Goal: Task Accomplishment & Management: Manage account settings

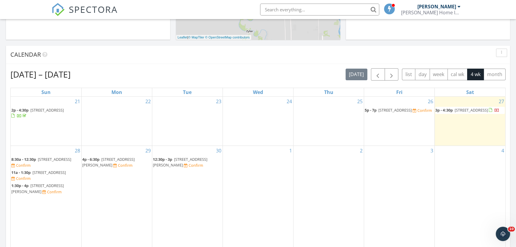
click at [31, 177] on div "Confirm" at bounding box center [23, 178] width 15 height 5
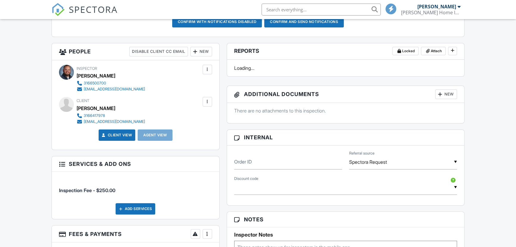
click at [209, 231] on div at bounding box center [207, 234] width 6 height 6
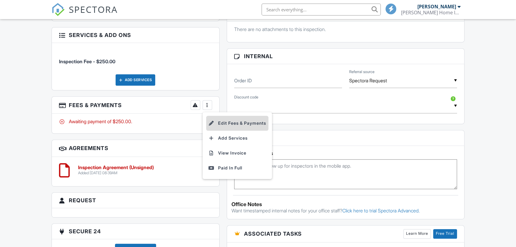
click at [242, 119] on li "Edit Fees & Payments" at bounding box center [237, 123] width 62 height 15
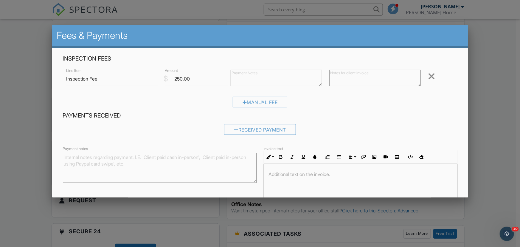
click at [432, 76] on div "Remove" at bounding box center [440, 76] width 33 height 10
click at [430, 77] on div at bounding box center [431, 76] width 7 height 10
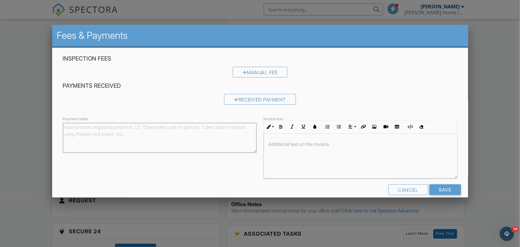
click at [441, 195] on div "Cancel Save" at bounding box center [260, 191] width 402 height 15
click at [441, 192] on input "Save" at bounding box center [445, 189] width 32 height 11
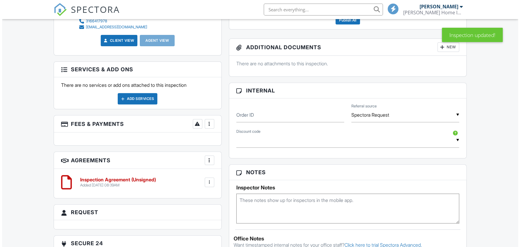
scroll to position [237, 0]
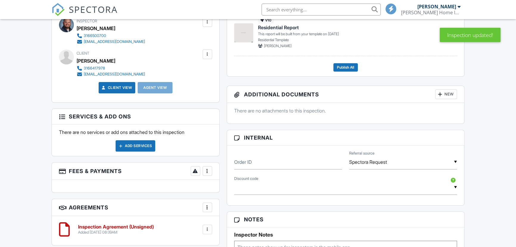
click at [134, 145] on div "Add Services" at bounding box center [136, 145] width 40 height 11
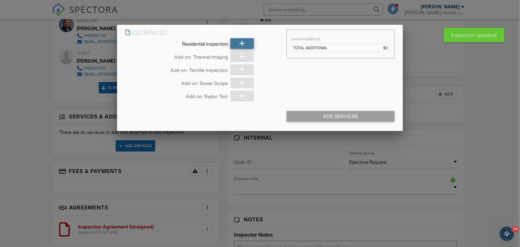
scroll to position [0, 0]
click at [246, 41] on div at bounding box center [241, 43] width 23 height 11
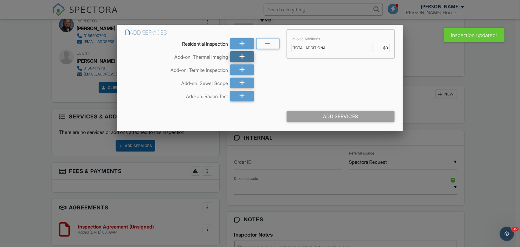
click at [244, 56] on icon at bounding box center [242, 56] width 6 height 11
click at [242, 69] on icon at bounding box center [242, 69] width 6 height 11
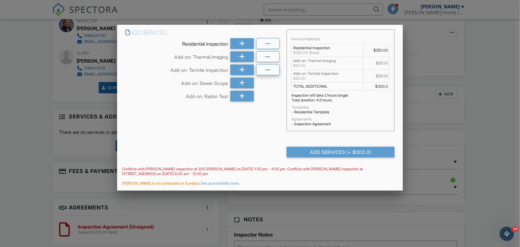
click at [267, 71] on icon at bounding box center [268, 70] width 6 height 11
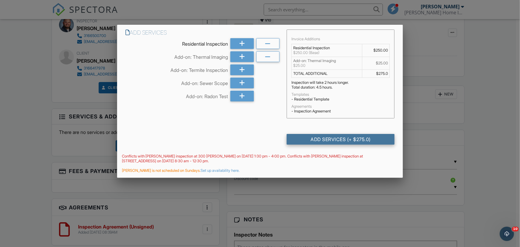
click at [333, 141] on div "Add Services (+ $275.0)" at bounding box center [341, 139] width 108 height 11
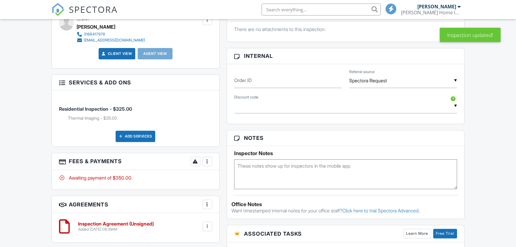
click at [207, 160] on div at bounding box center [207, 161] width 6 height 6
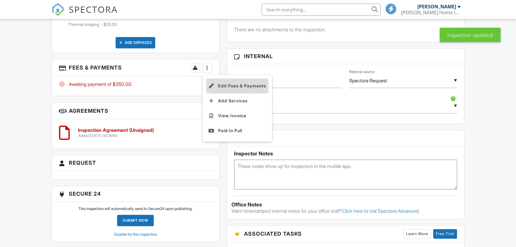
click at [223, 82] on li "Edit Fees & Payments" at bounding box center [237, 85] width 62 height 15
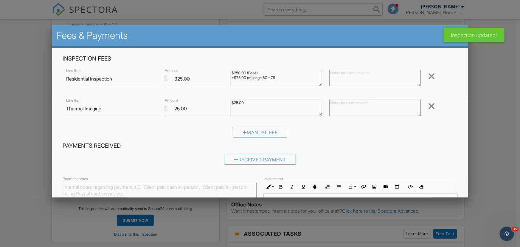
click at [237, 80] on textarea "$250.00 (Base) +$75.00 (mileage 60 - 79)" at bounding box center [276, 78] width 91 height 16
click at [280, 78] on textarea "$250.00 (Base) +$75.00 (mileage 60 - 79)" at bounding box center [276, 78] width 91 height 16
click at [280, 83] on textarea "$250.00 (Base) +$75.00 (mileage 60 - 79)" at bounding box center [276, 78] width 91 height 16
click at [268, 82] on textarea "$250.00 (Base) +$75.00 (mileage 60 - 79)" at bounding box center [276, 78] width 91 height 16
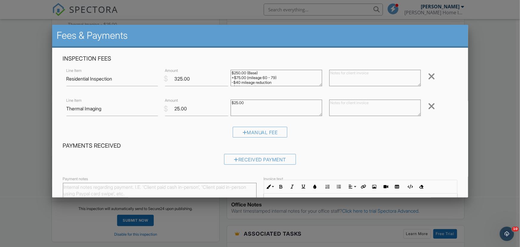
scroll to position [4, 0]
type textarea "$250.00 (Base) +$75.00 (mileage 60 - 79) -$40 mileage reduction -$30 return cli…"
drag, startPoint x: 181, startPoint y: 78, endPoint x: 177, endPoint y: 78, distance: 4.5
click at [177, 78] on input "325.00" at bounding box center [196, 78] width 63 height 15
type input "255.00"
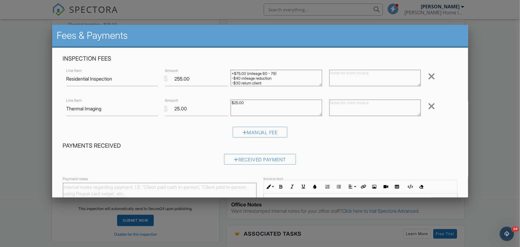
click at [388, 166] on div "Received Payment" at bounding box center [260, 161] width 394 height 15
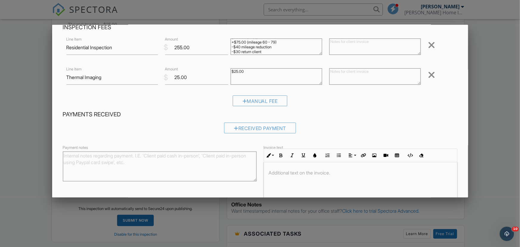
scroll to position [69, 0]
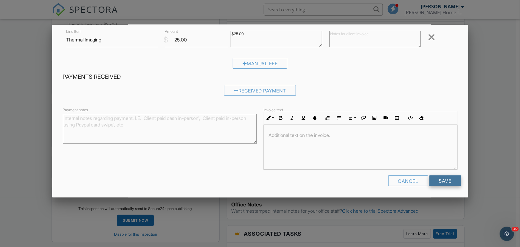
click at [441, 184] on input "Save" at bounding box center [445, 180] width 32 height 11
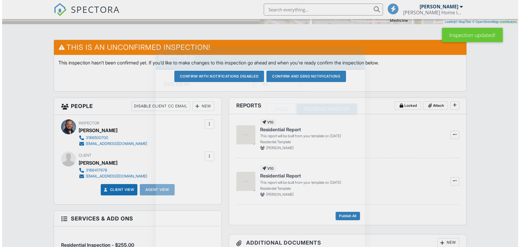
scroll to position [27, 0]
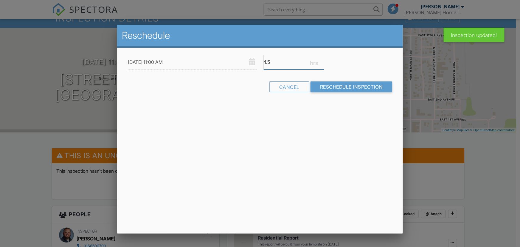
drag, startPoint x: 273, startPoint y: 58, endPoint x: 245, endPoint y: 61, distance: 28.5
click at [245, 61] on div "09/28/2025 11:00 AM 4.5" at bounding box center [260, 62] width 272 height 15
type input "2"
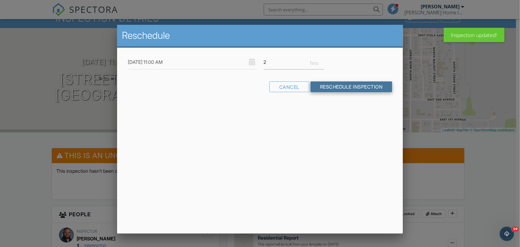
click at [344, 86] on input "Reschedule Inspection" at bounding box center [351, 86] width 82 height 11
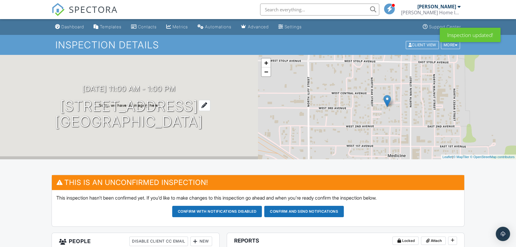
click at [203, 122] on h1 "[STREET_ADDRESS] [GEOGRAPHIC_DATA], [GEOGRAPHIC_DATA]" at bounding box center [129, 114] width 148 height 32
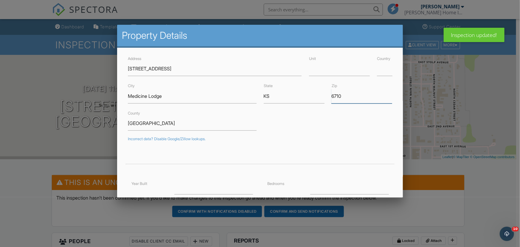
click at [350, 99] on input "6710" at bounding box center [361, 96] width 61 height 15
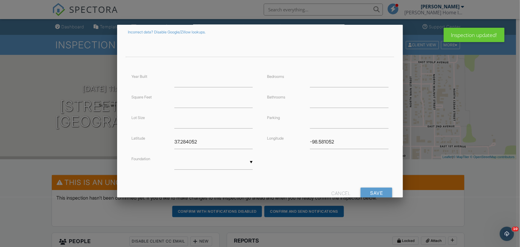
scroll to position [125, 0]
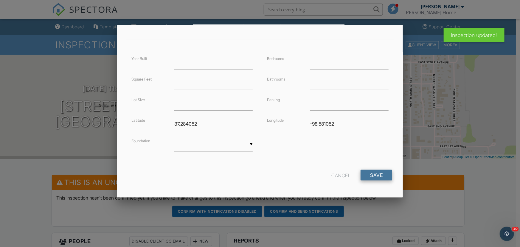
type input "67104"
click at [377, 174] on input "Save" at bounding box center [376, 175] width 32 height 11
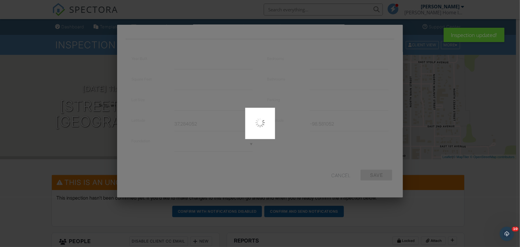
type input "37.2840516"
type input "-98.5810516"
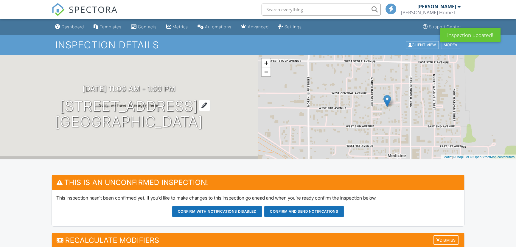
drag, startPoint x: 229, startPoint y: 122, endPoint x: 43, endPoint y: 103, distance: 187.1
click at [38, 103] on div "09/28/2025 11:00 am - 1:00 pm 209 Buffalo Ave Medicine Lodge, KS 67104" at bounding box center [129, 107] width 258 height 45
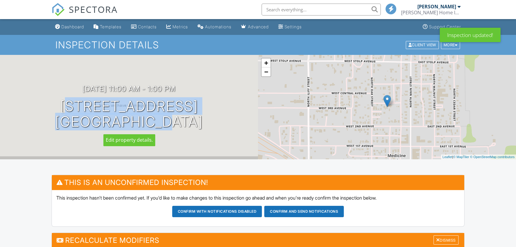
drag, startPoint x: 52, startPoint y: 105, endPoint x: 230, endPoint y: 124, distance: 179.2
click at [230, 124] on div "09/28/2025 11:00 am - 1:00 pm 209 Buffalo Ave Medicine Lodge, KS 67104" at bounding box center [129, 107] width 258 height 45
copy h1 "209 Buffalo Ave Medicine Lodge, KS 67104"
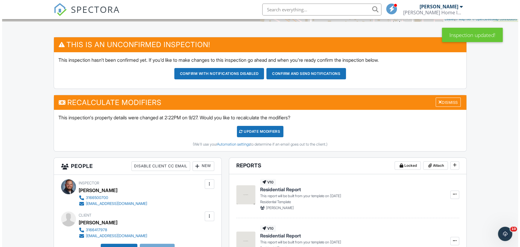
scroll to position [189, 0]
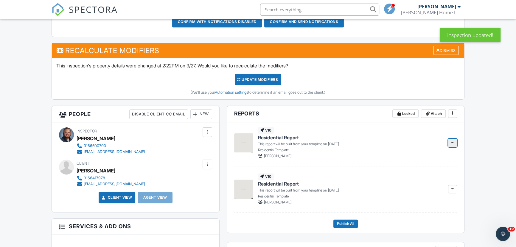
click at [453, 141] on icon at bounding box center [453, 142] width 4 height 4
click at [434, 155] on input "Build Now" at bounding box center [422, 158] width 61 height 13
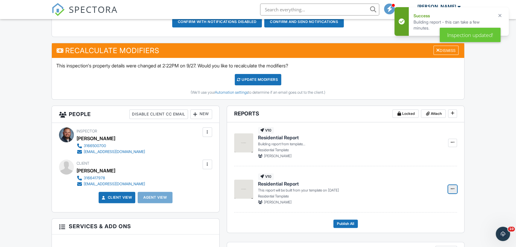
click at [456, 189] on button at bounding box center [452, 189] width 9 height 8
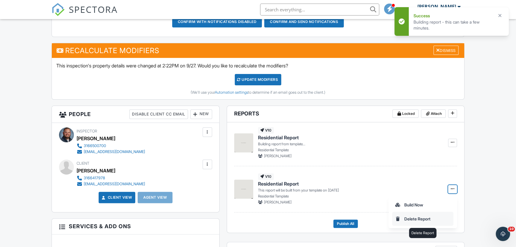
click at [416, 220] on input "Delete Report" at bounding box center [422, 218] width 61 height 13
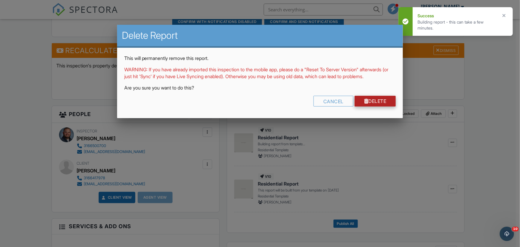
click at [367, 103] on link "Delete" at bounding box center [375, 101] width 41 height 11
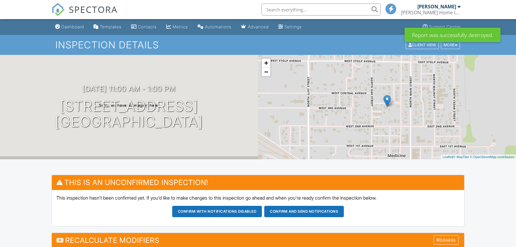
scroll to position [325, 0]
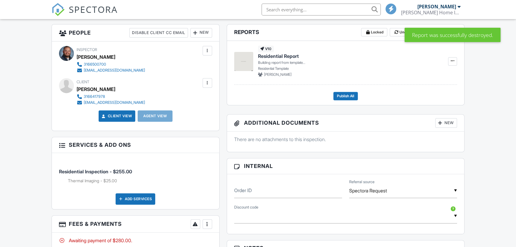
click at [277, 174] on h3 "Internal" at bounding box center [345, 165] width 237 height 15
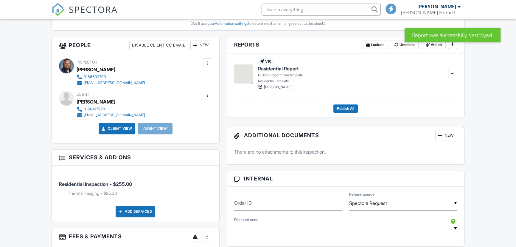
scroll to position [271, 0]
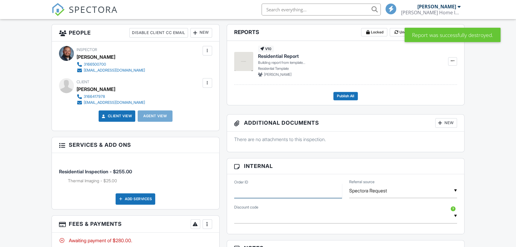
click at [265, 195] on input "Order ID" at bounding box center [288, 190] width 108 height 15
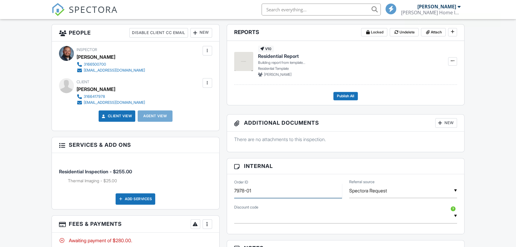
type input "7978-01"
click at [406, 192] on input "Spectora Request" at bounding box center [403, 190] width 108 height 15
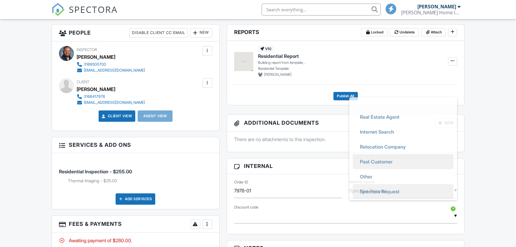
scroll to position [0, 0]
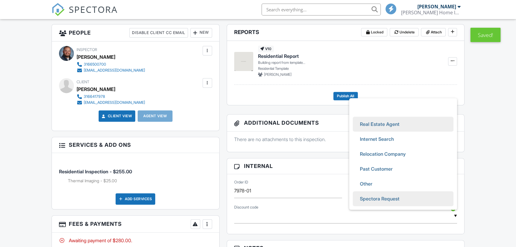
click at [393, 124] on span "Real Estate Agent" at bounding box center [379, 123] width 49 height 15
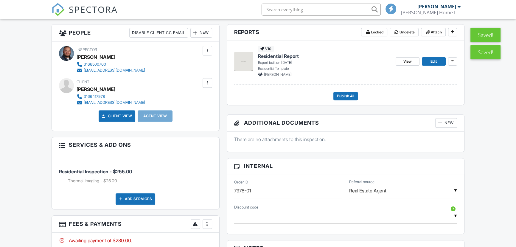
click at [402, 192] on input "Real Estate Agent" at bounding box center [403, 190] width 108 height 15
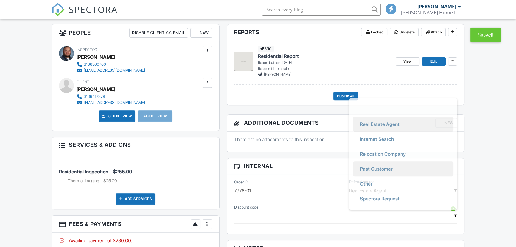
click at [386, 164] on span "Past Customer" at bounding box center [376, 168] width 42 height 15
type input "Past Customer"
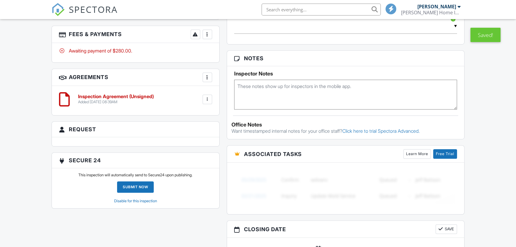
scroll to position [379, 0]
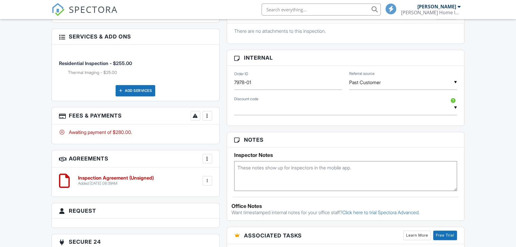
click at [301, 178] on textarea at bounding box center [345, 176] width 223 height 30
type textarea "No additionals"
click at [478, 161] on div "Dashboard Templates Contacts Metrics Automations Advanced Settings Support Cent…" at bounding box center [258, 62] width 516 height 845
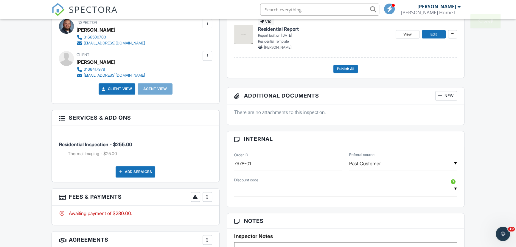
scroll to position [189, 0]
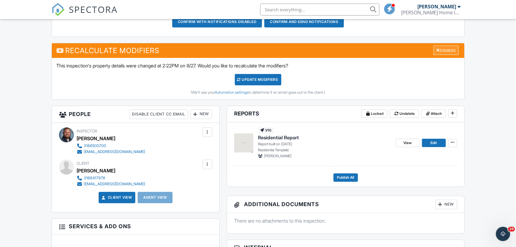
click at [449, 52] on div "Dismiss" at bounding box center [445, 50] width 25 height 9
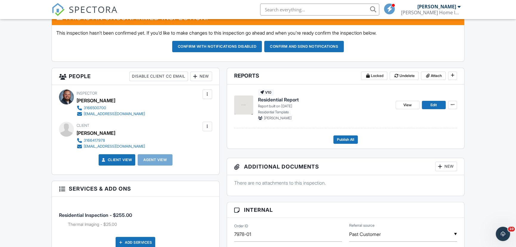
scroll to position [135, 0]
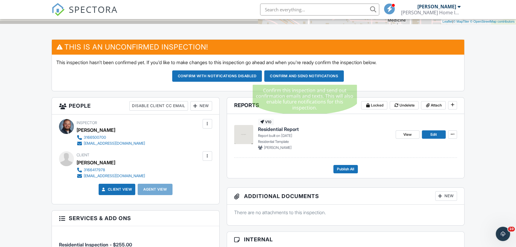
click at [293, 80] on button "Confirm and send notifications" at bounding box center [304, 75] width 80 height 11
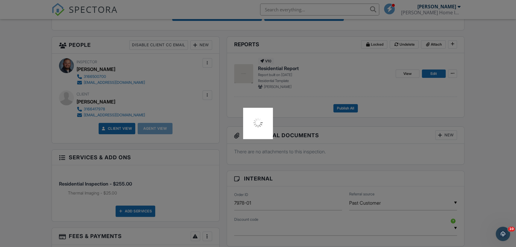
scroll to position [244, 0]
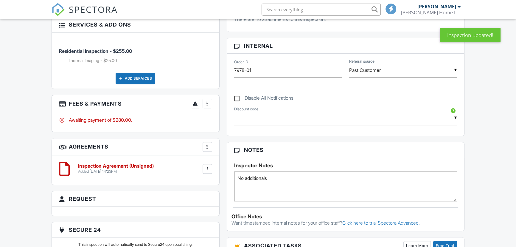
scroll to position [81, 0]
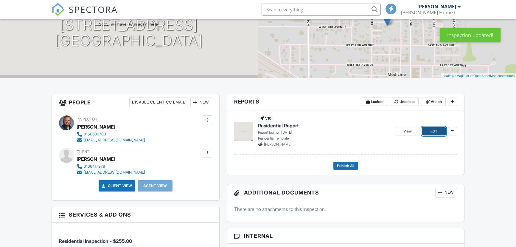
click at [440, 132] on link "Edit" at bounding box center [434, 131] width 24 height 8
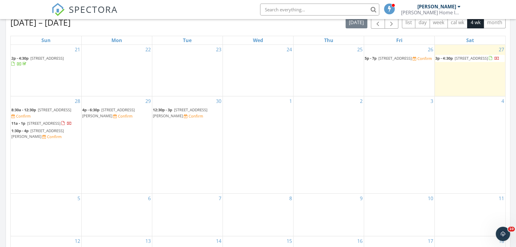
scroll to position [271, 0]
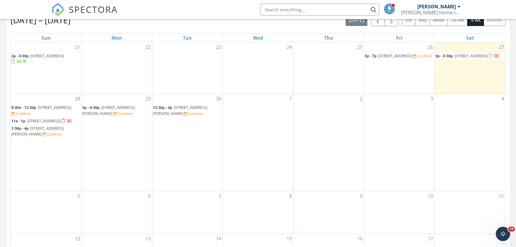
click at [399, 57] on span "[STREET_ADDRESS]" at bounding box center [394, 55] width 33 height 5
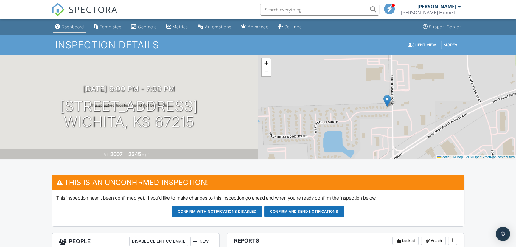
click at [67, 31] on link "Dashboard" at bounding box center [70, 26] width 34 height 11
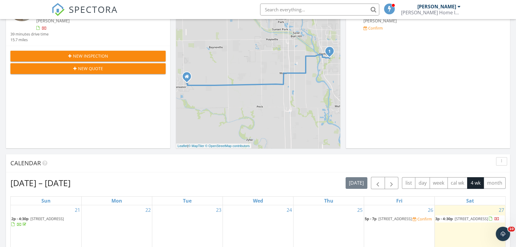
scroll to position [244, 0]
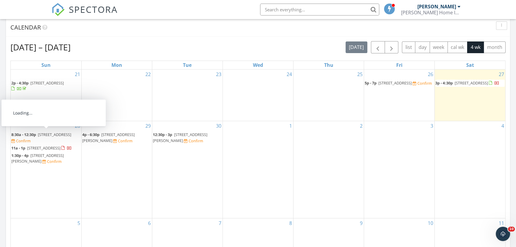
drag, startPoint x: 41, startPoint y: 142, endPoint x: 42, endPoint y: 138, distance: 3.9
click at [42, 137] on span "608 N Main St, Medicine Lodge 67104" at bounding box center [54, 134] width 33 height 5
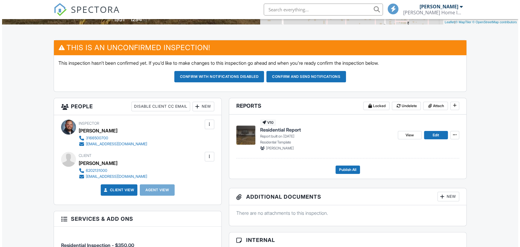
scroll to position [244, 0]
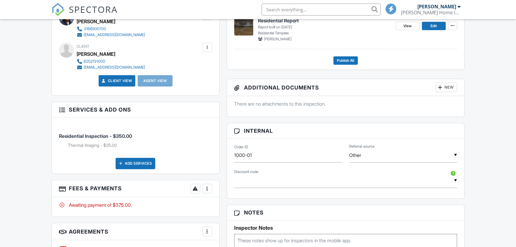
click at [205, 184] on div "More" at bounding box center [208, 189] width 10 height 10
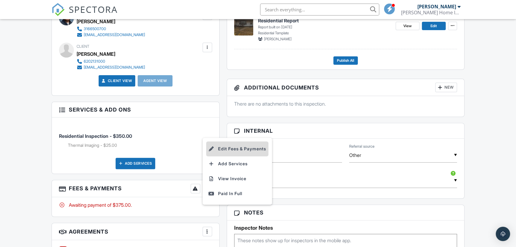
click at [235, 147] on li "Edit Fees & Payments" at bounding box center [237, 148] width 62 height 15
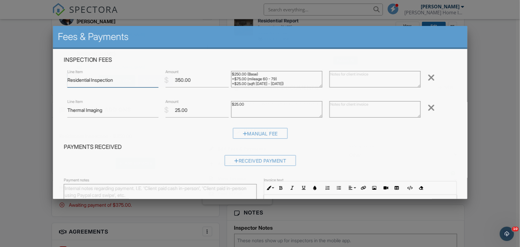
scroll to position [0, 0]
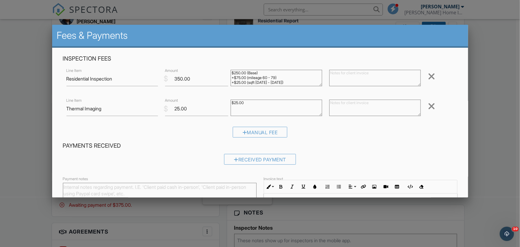
click at [292, 80] on textarea "$250.00 (Base) +$75.00 (mileage 60 - 79) +$25.00 (sqft 1000 - 1499)" at bounding box center [276, 78] width 91 height 16
click at [238, 77] on textarea "$250.00 (Base) +$75.00 (mileage 60 - 79) +$25.00 (sqft 1000 - 1499)" at bounding box center [276, 78] width 91 height 16
click at [282, 77] on textarea "$250.00 (Base) +$75.00 (mileage 60 - 79) +$25.00 (sqft 1000 - 1499)" at bounding box center [276, 78] width 91 height 16
click at [295, 82] on textarea "$250.00 (Base) +$75.00 (mileage 60 - 79) +$25.00 (sqft 1000 - 1499)" at bounding box center [276, 78] width 91 height 16
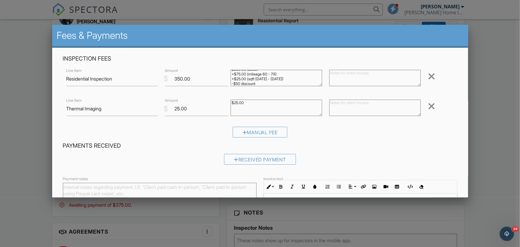
type textarea "$250.00 (Base) +$75.00 (mileage 60 - 79) +$25.00 (sqft [DATE] - [DATE]) -$50 di…"
click at [179, 79] on input "350.00" at bounding box center [196, 78] width 63 height 15
type input "300.00"
click at [322, 128] on div "Manual Fee" at bounding box center [260, 134] width 394 height 15
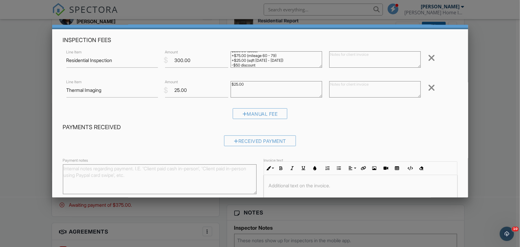
scroll to position [69, 0]
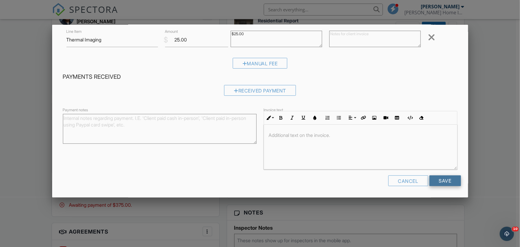
click at [449, 185] on input "Save" at bounding box center [445, 180] width 32 height 11
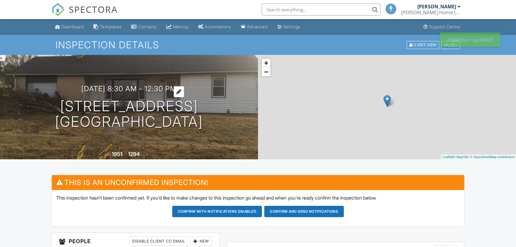
click at [161, 89] on h3 "09/28/2025 8:30 am - 12:30 pm" at bounding box center [128, 89] width 95 height 8
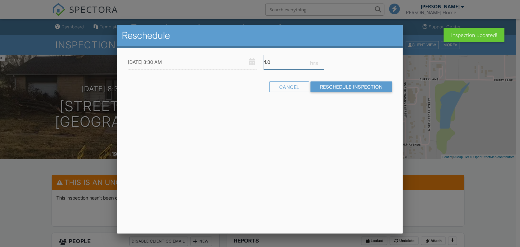
drag, startPoint x: 280, startPoint y: 65, endPoint x: 254, endPoint y: 62, distance: 26.1
click at [254, 62] on div "09/28/2025 8:30 AM 4.0" at bounding box center [260, 62] width 272 height 15
type input "2"
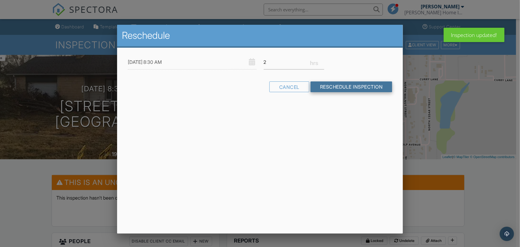
click at [360, 84] on input "Reschedule Inspection" at bounding box center [351, 86] width 82 height 11
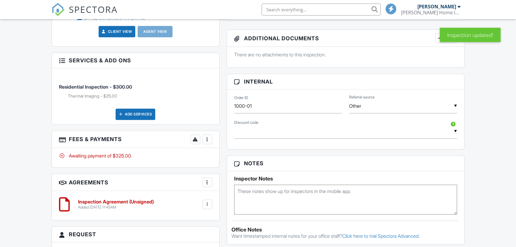
scroll to position [291, 0]
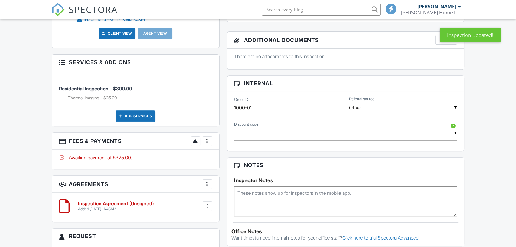
click at [283, 197] on textarea at bounding box center [345, 201] width 223 height 30
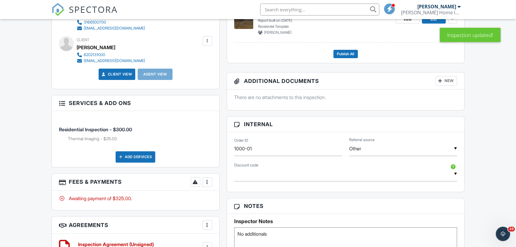
scroll to position [210, 0]
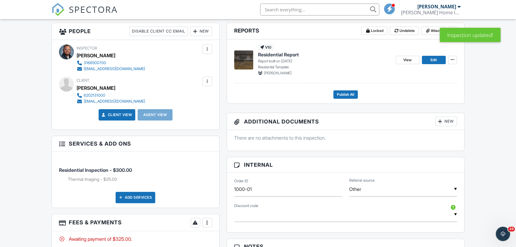
type textarea "No additionals"
click at [375, 184] on input "Other" at bounding box center [403, 189] width 108 height 15
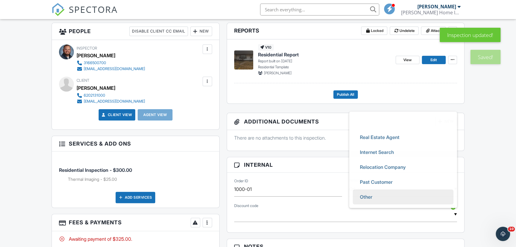
scroll to position [0, 0]
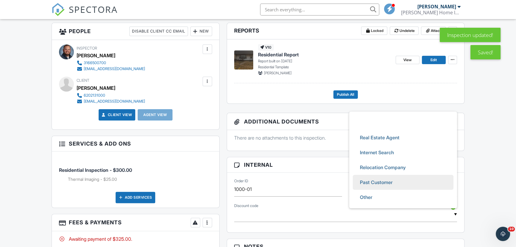
click at [378, 182] on span "Past Customer" at bounding box center [376, 182] width 42 height 15
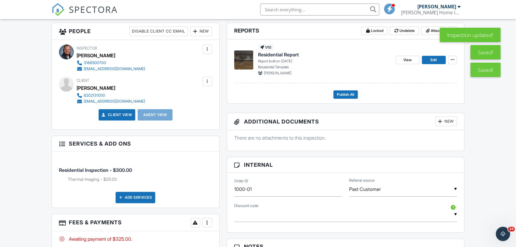
click at [378, 187] on input "Past Customer" at bounding box center [403, 189] width 108 height 15
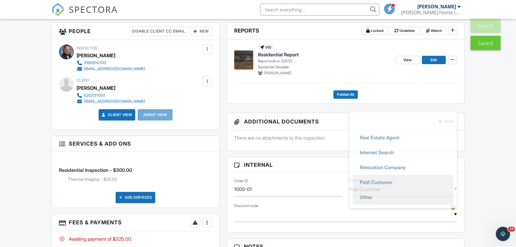
click at [385, 193] on li "Other" at bounding box center [403, 196] width 101 height 15
type input "Other"
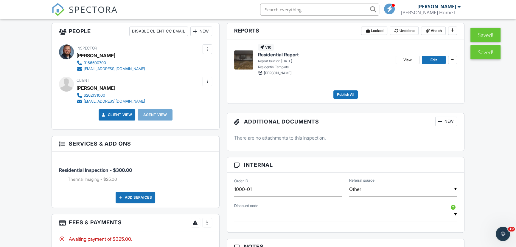
click at [493, 132] on div "Dashboard Templates Contacts Metrics Automations Advanced Settings Support Cent…" at bounding box center [258, 200] width 516 height 782
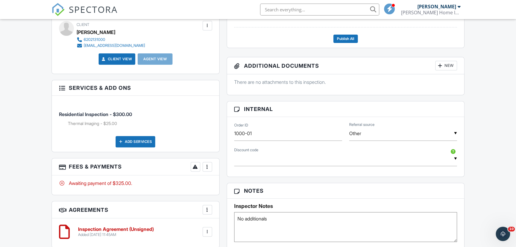
scroll to position [183, 0]
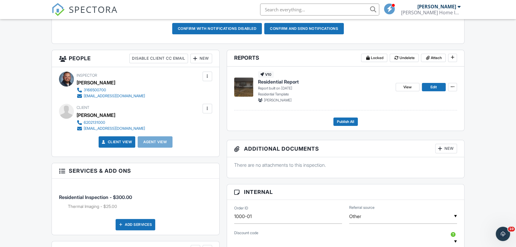
click at [296, 25] on button "Confirm and send notifications" at bounding box center [304, 28] width 80 height 11
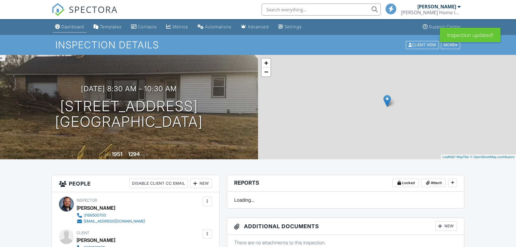
click at [68, 24] on div "Dashboard" at bounding box center [72, 26] width 23 height 5
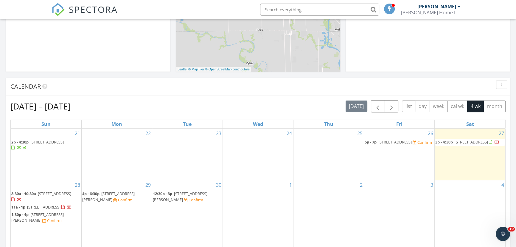
scroll to position [244, 0]
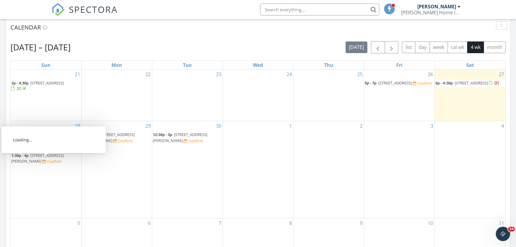
click at [47, 164] on div "Confirm" at bounding box center [54, 161] width 15 height 5
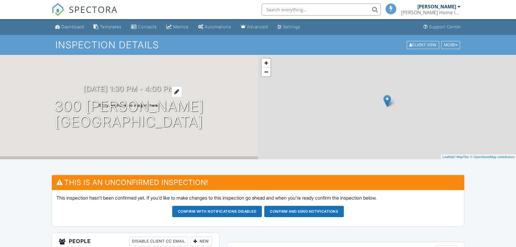
click at [155, 88] on h3 "09/28/2025 1:30 pm - 4:00 pm" at bounding box center [128, 89] width 91 height 8
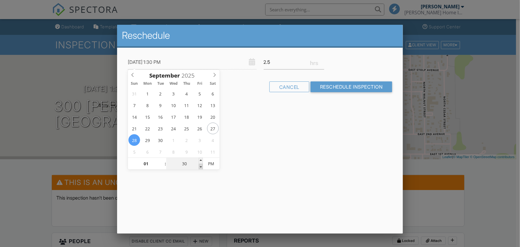
click at [199, 167] on span at bounding box center [201, 167] width 4 height 6
type input "20"
type input "09/28/2025 1:20 PM"
type input "15"
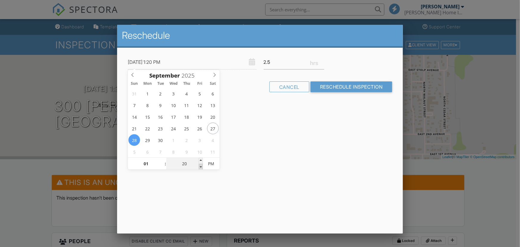
type input "09/28/2025 1:15 PM"
click at [200, 167] on span at bounding box center [201, 167] width 4 height 6
type input "10"
type input "09/28/2025 1:10 PM"
click at [200, 167] on span at bounding box center [201, 167] width 4 height 6
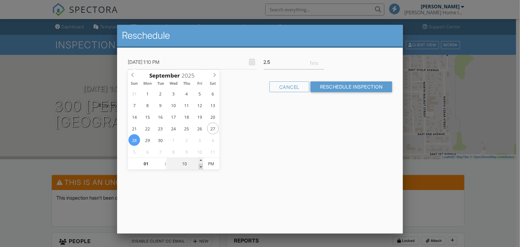
type input "05"
type input "09/28/2025 1:05 PM"
click at [200, 167] on span at bounding box center [201, 167] width 4 height 6
type input "00"
type input "[DATE] 1:00 PM"
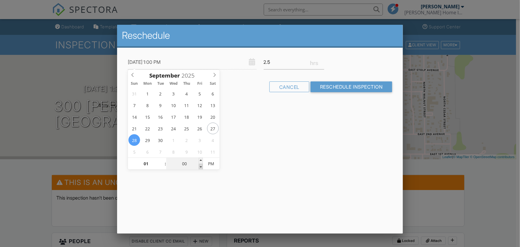
click at [200, 167] on span at bounding box center [201, 167] width 4 height 6
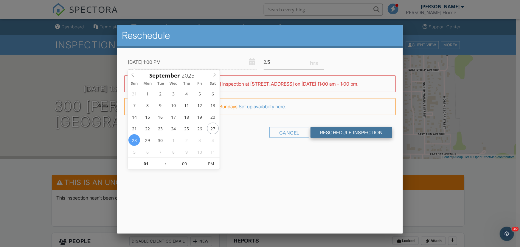
click at [337, 135] on input "Reschedule Inspection" at bounding box center [351, 132] width 82 height 11
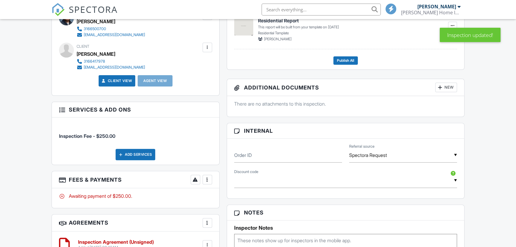
click at [210, 182] on div "More" at bounding box center [208, 180] width 10 height 10
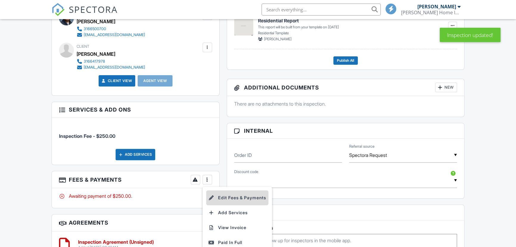
click at [231, 200] on li "Edit Fees & Payments" at bounding box center [237, 197] width 62 height 15
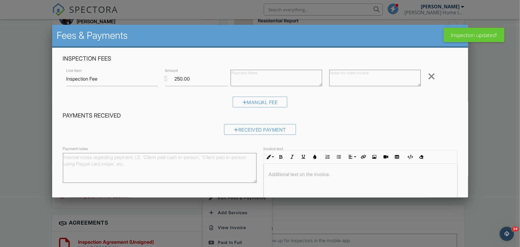
click at [428, 80] on div at bounding box center [431, 76] width 7 height 10
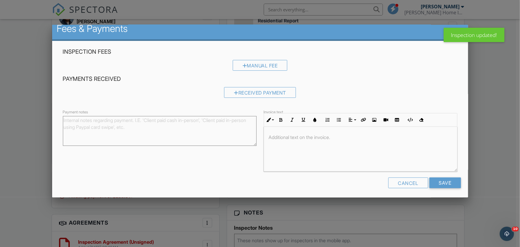
scroll to position [9, 0]
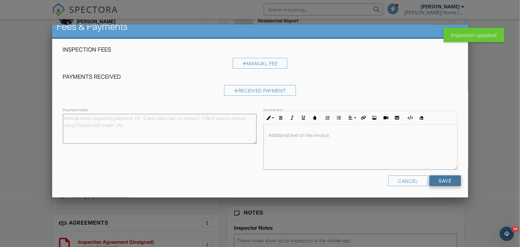
click at [445, 177] on input "Save" at bounding box center [445, 180] width 32 height 11
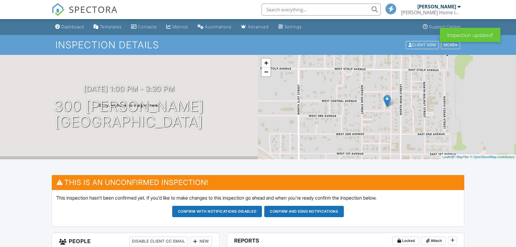
scroll to position [189, 0]
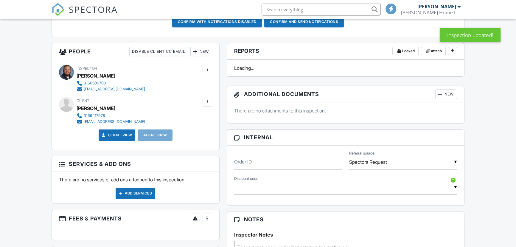
click at [138, 193] on div "Add Services" at bounding box center [136, 192] width 40 height 11
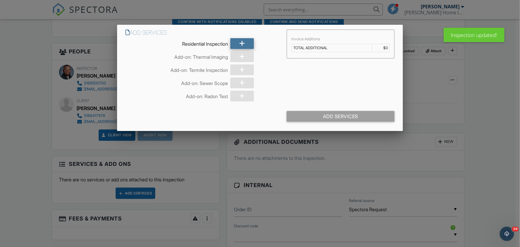
scroll to position [0, 0]
click at [242, 43] on icon at bounding box center [242, 43] width 6 height 11
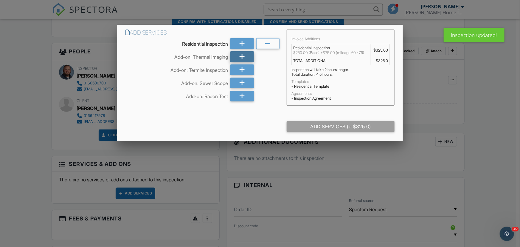
click at [243, 56] on icon at bounding box center [242, 56] width 6 height 11
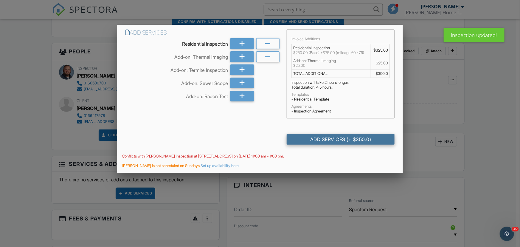
click at [332, 136] on div "Add Services (+ $350.0)" at bounding box center [341, 139] width 108 height 11
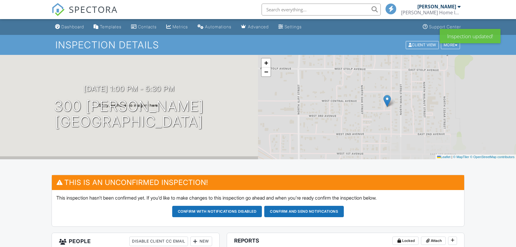
scroll to position [237, 0]
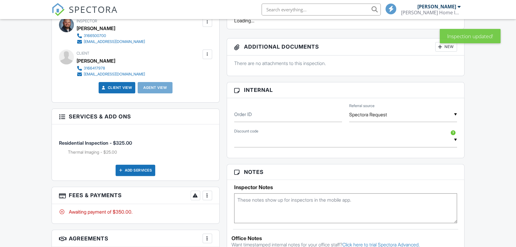
click at [209, 192] on div at bounding box center [207, 195] width 6 height 6
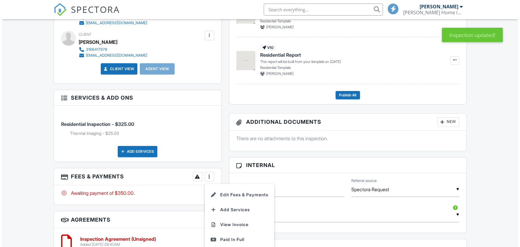
scroll to position [0, 0]
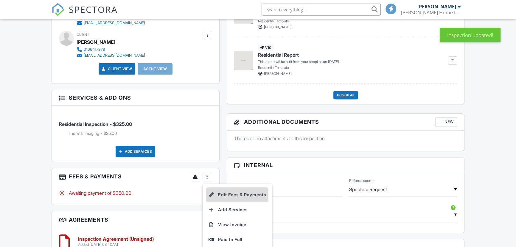
click at [220, 189] on li "Edit Fees & Payments" at bounding box center [237, 194] width 62 height 15
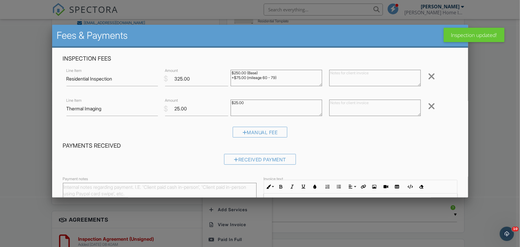
click at [279, 84] on textarea "$250.00 (Base) +$75.00 (mileage 60 - 79)" at bounding box center [276, 78] width 91 height 16
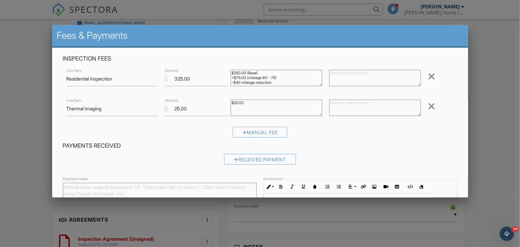
click at [235, 83] on textarea "$250.00 (Base) +$75.00 (mileage 60 - 79)" at bounding box center [276, 78] width 91 height 16
click at [276, 83] on textarea "$250.00 (Base) +$75.00 (mileage 60 - 79)" at bounding box center [276, 78] width 91 height 16
drag, startPoint x: 238, startPoint y: 79, endPoint x: 235, endPoint y: 79, distance: 3.6
click at [235, 79] on textarea "$250.00 (Base) +$75.00 (mileage 60 - 79)" at bounding box center [276, 78] width 91 height 16
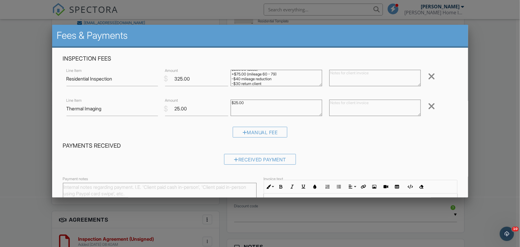
click at [282, 82] on textarea "$250.00 (Base) +$75.00 (mileage 60 - 79)" at bounding box center [276, 78] width 91 height 16
drag, startPoint x: 238, startPoint y: 77, endPoint x: 234, endPoint y: 77, distance: 3.9
click at [234, 77] on textarea "$250.00 (Base) +$75.00 (mileage 60 - 79)" at bounding box center [276, 78] width 91 height 16
click at [281, 83] on textarea "$250.00 (Base) +$75.00 (mileage 60 - 79)" at bounding box center [276, 78] width 91 height 16
type textarea "$250.00 (Base) +$75.00 (mileage 60 - 79) -$35 mileage reduction -$30 return cli…"
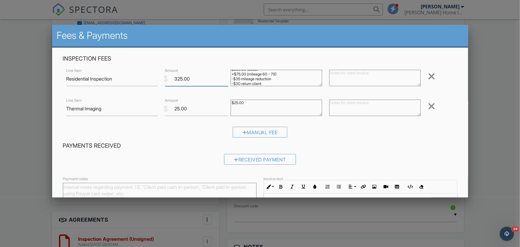
drag, startPoint x: 179, startPoint y: 79, endPoint x: 174, endPoint y: 80, distance: 5.5
click at [174, 80] on input "325.00" at bounding box center [196, 78] width 63 height 15
type input "260.00"
click at [444, 132] on div "Manual Fee" at bounding box center [260, 134] width 394 height 15
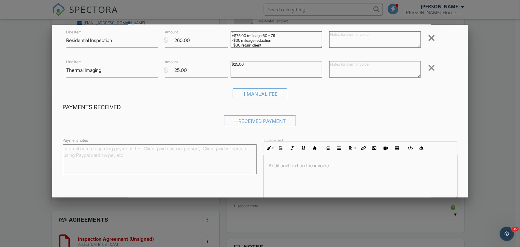
scroll to position [69, 0]
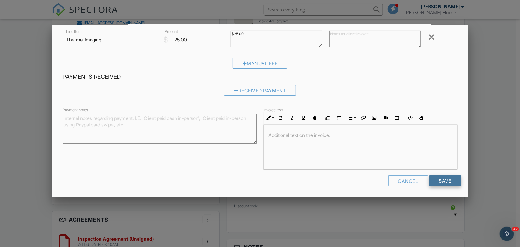
click at [443, 184] on input "Save" at bounding box center [445, 180] width 32 height 11
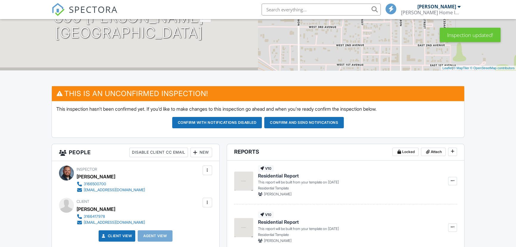
drag, startPoint x: 234, startPoint y: 116, endPoint x: 87, endPoint y: 114, distance: 147.8
click at [74, 41] on div "09/28/2025 1:00 pm - 5:30 pm 300 N. Cherry Medicine Lodge, KS 67104" at bounding box center [129, 18] width 258 height 45
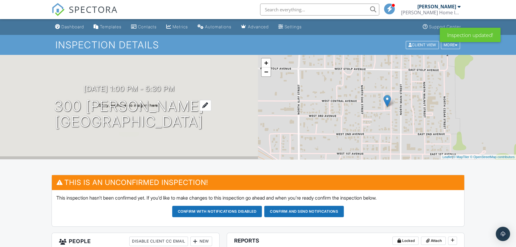
drag, startPoint x: 236, startPoint y: 128, endPoint x: 58, endPoint y: 110, distance: 178.5
click at [58, 110] on div "09/28/2025 1:00 pm - 5:30 pm 300 N. Cherry Medicine Lodge, KS 67104" at bounding box center [129, 107] width 258 height 45
copy h1 "300 N. Cherry Medicine Lodge, KS 67104"
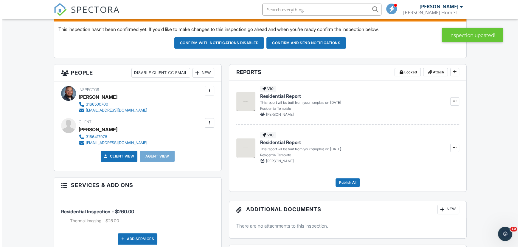
scroll to position [189, 0]
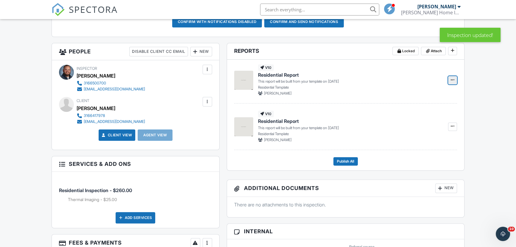
click at [452, 76] on button at bounding box center [452, 80] width 9 height 8
click at [426, 109] on input "Delete Report" at bounding box center [422, 109] width 61 height 13
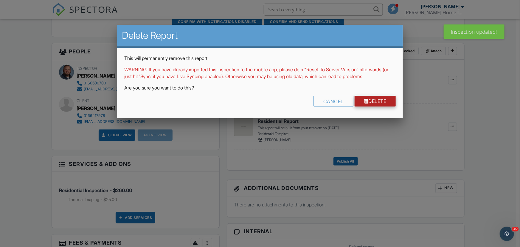
click at [366, 106] on link "Delete" at bounding box center [375, 101] width 41 height 11
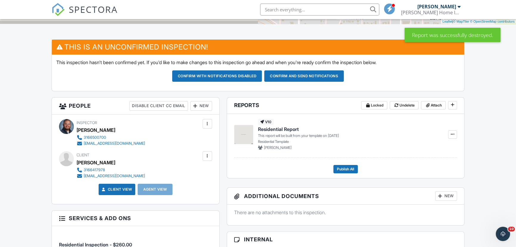
scroll to position [244, 0]
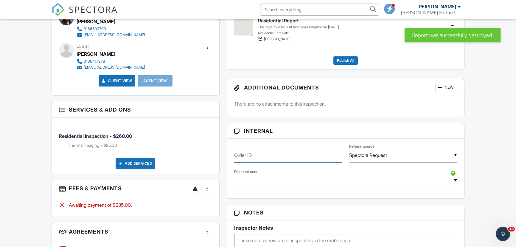
click at [278, 154] on input "Order ID" at bounding box center [288, 155] width 108 height 15
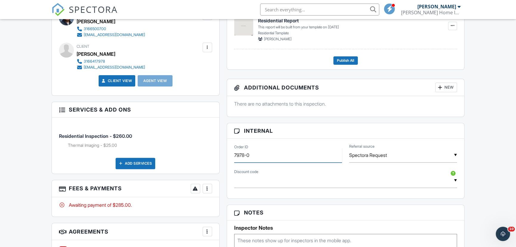
click at [278, 153] on input "7978-0" at bounding box center [288, 155] width 108 height 15
type input "7978-04"
click at [428, 156] on input "Spectora Request" at bounding box center [403, 155] width 108 height 15
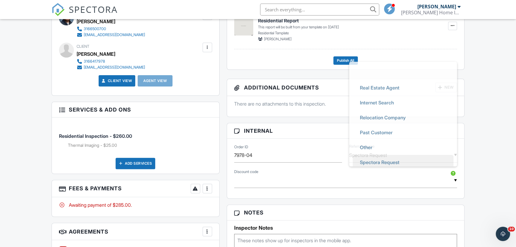
scroll to position [0, 0]
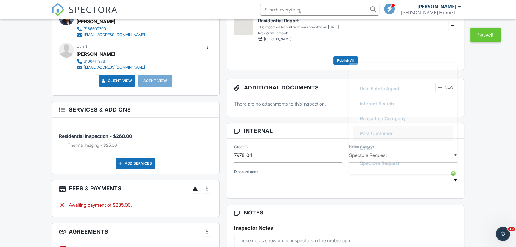
click at [391, 139] on span "Past Customer" at bounding box center [376, 133] width 42 height 15
type input "Past Customer"
drag, startPoint x: 261, startPoint y: 157, endPoint x: 250, endPoint y: 155, distance: 11.1
click at [250, 155] on input "7978-04" at bounding box center [288, 155] width 108 height 15
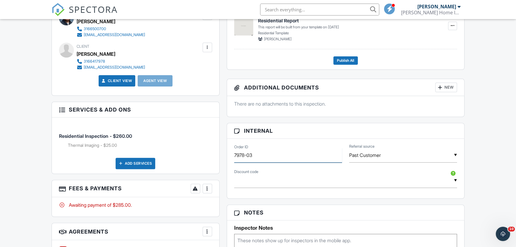
type input "7978-03"
click at [483, 156] on div "Dashboard Templates Contacts Metrics Automations Advanced Settings Support Cent…" at bounding box center [258, 166] width 516 height 782
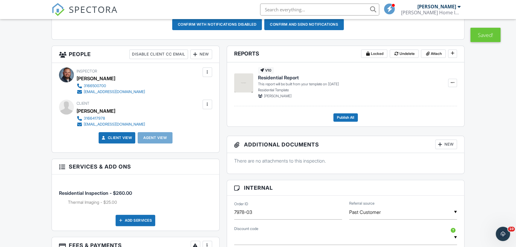
scroll to position [108, 0]
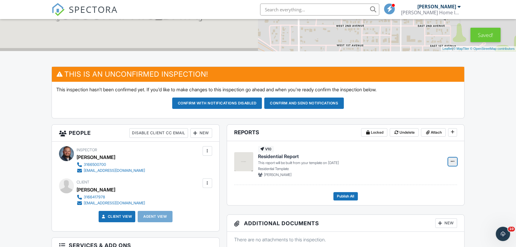
click at [452, 163] on icon at bounding box center [453, 161] width 4 height 4
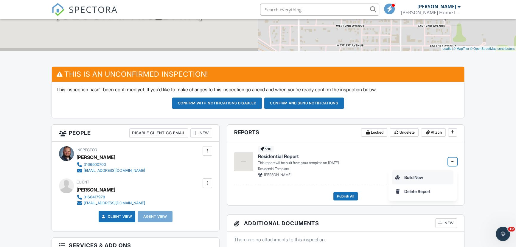
click at [415, 176] on input "Build Now" at bounding box center [422, 176] width 61 height 13
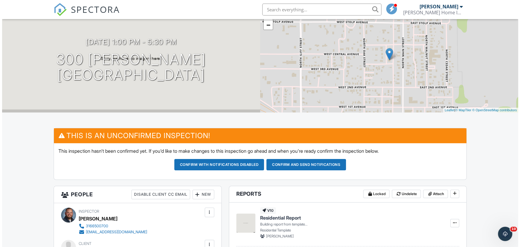
scroll to position [0, 0]
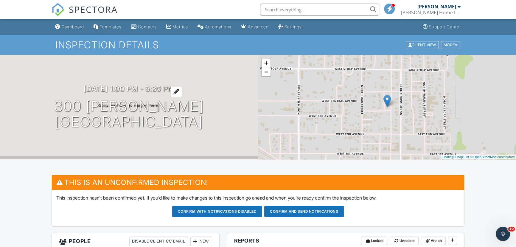
click at [156, 85] on h3 "09/28/2025 1:00 pm - 5:30 pm" at bounding box center [129, 89] width 91 height 8
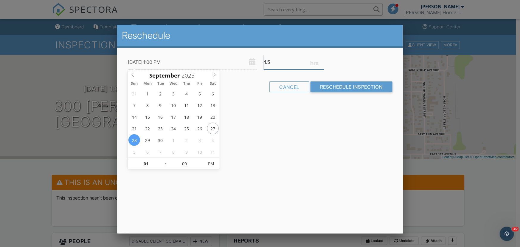
click at [291, 64] on input "4.5" at bounding box center [294, 62] width 61 height 15
drag, startPoint x: 289, startPoint y: 64, endPoint x: 240, endPoint y: 57, distance: 48.7
click at [240, 57] on div "09/28/2025 1:00 PM 4.5" at bounding box center [260, 62] width 272 height 15
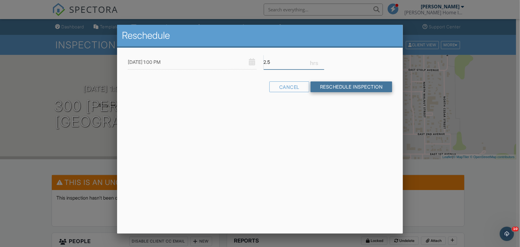
type input "2.5"
click at [336, 90] on input "Reschedule Inspection" at bounding box center [351, 86] width 82 height 11
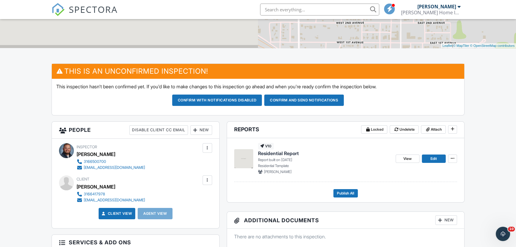
scroll to position [162, 0]
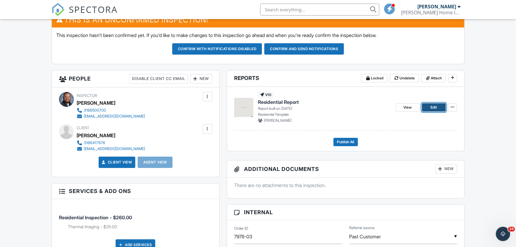
click at [433, 107] on span "Edit" at bounding box center [433, 107] width 6 height 6
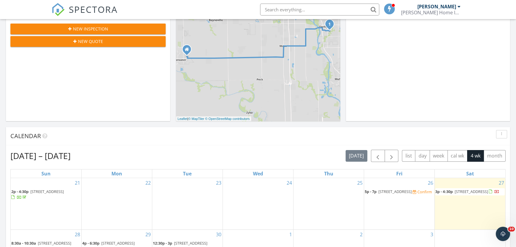
scroll to position [217, 0]
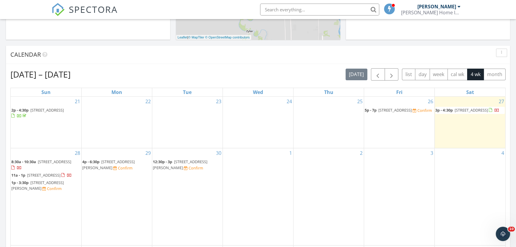
click at [464, 112] on span "[STREET_ADDRESS]" at bounding box center [470, 109] width 33 height 5
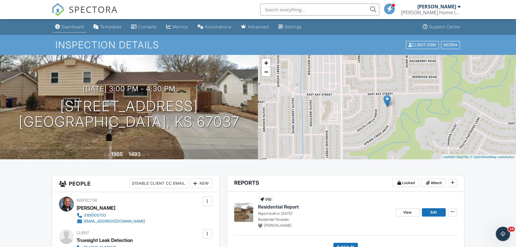
click at [74, 29] on link "Dashboard" at bounding box center [70, 26] width 34 height 11
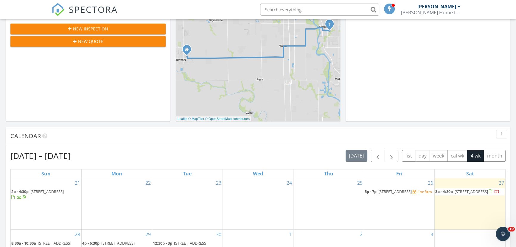
scroll to position [244, 0]
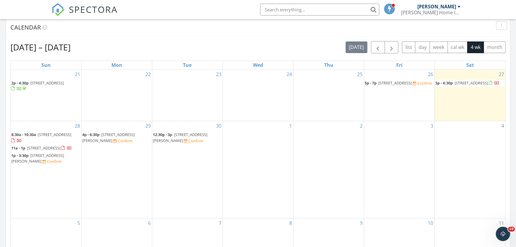
click at [113, 138] on div "Confirm" at bounding box center [122, 141] width 19 height 6
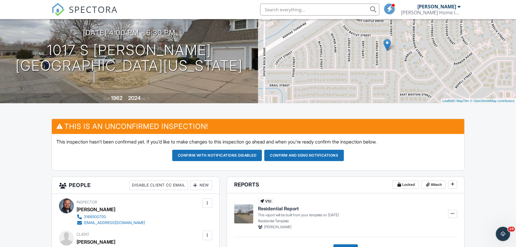
scroll to position [20, 0]
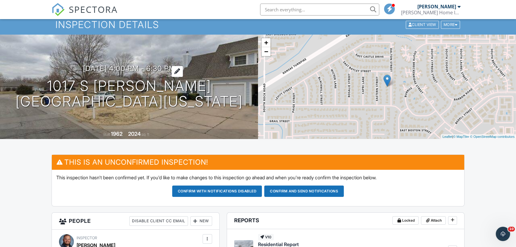
click at [101, 66] on h3 "09/29/2025 4:00 pm - 6:30 pm" at bounding box center [129, 68] width 93 height 8
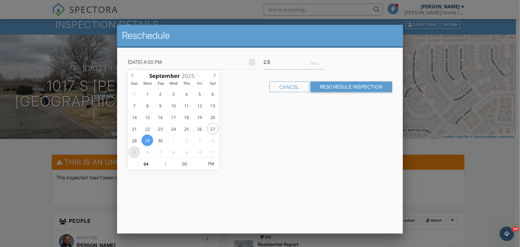
type input "10/05/2025 4:00 PM"
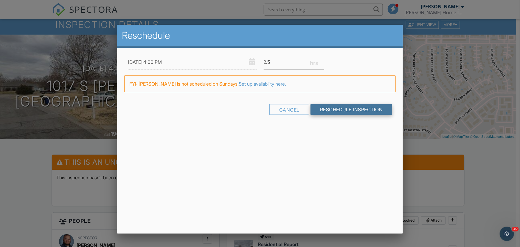
click at [351, 110] on input "Reschedule Inspection" at bounding box center [351, 109] width 82 height 11
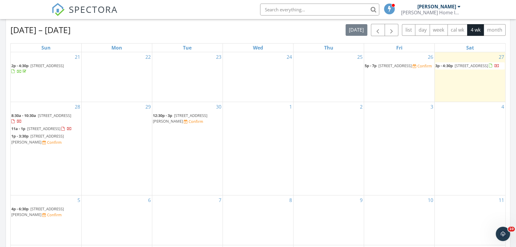
click at [388, 63] on span "5p - 7p [STREET_ADDRESS] Confirm" at bounding box center [398, 66] width 67 height 6
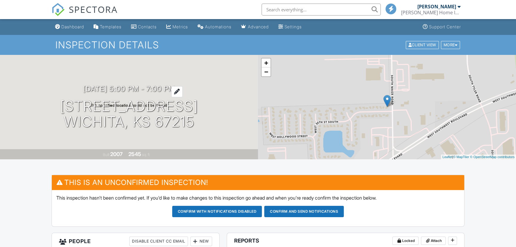
click at [139, 89] on h3 "[DATE] 5:00 pm - 7:00 pm" at bounding box center [129, 89] width 92 height 8
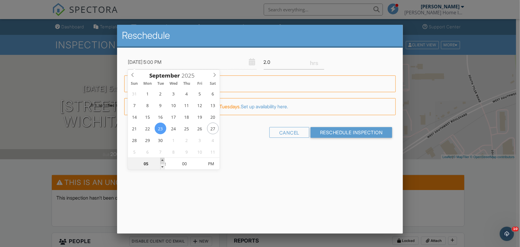
type input "[DATE] 6:00 PM"
type input "06"
click at [163, 161] on span at bounding box center [162, 161] width 4 height 6
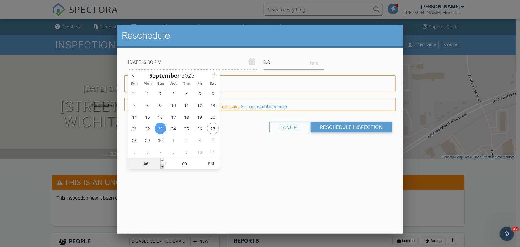
type input "[DATE] 5:00 PM"
type input "05"
click at [161, 165] on span at bounding box center [162, 167] width 4 height 6
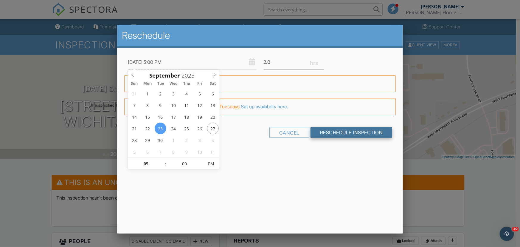
click at [342, 131] on input "Reschedule Inspection" at bounding box center [351, 132] width 82 height 11
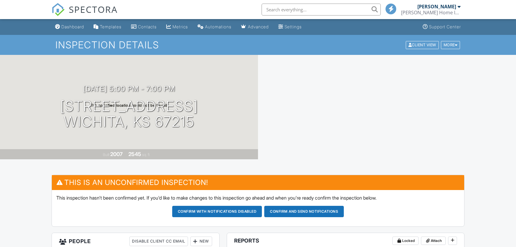
click at [158, 88] on h3 "[DATE] 5:00 pm - 7:00 pm" at bounding box center [129, 89] width 92 height 8
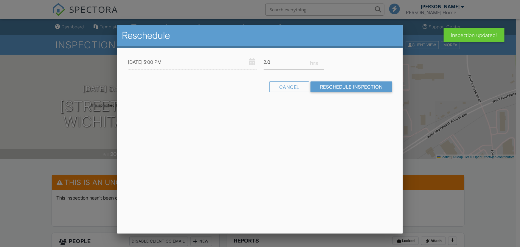
click at [63, 24] on div at bounding box center [260, 124] width 520 height 308
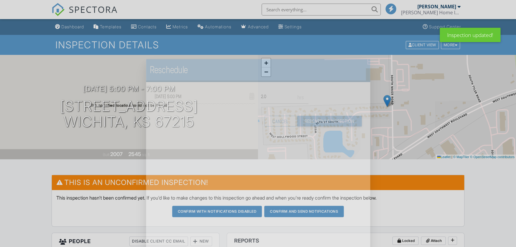
click at [69, 28] on div at bounding box center [258, 124] width 516 height 308
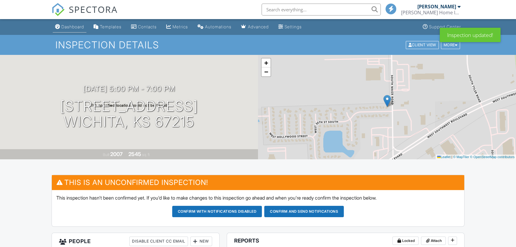
click at [69, 28] on div "Dashboard" at bounding box center [72, 26] width 23 height 5
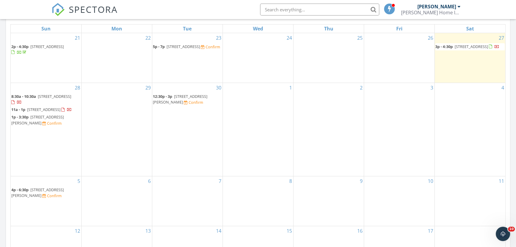
scroll to position [271, 0]
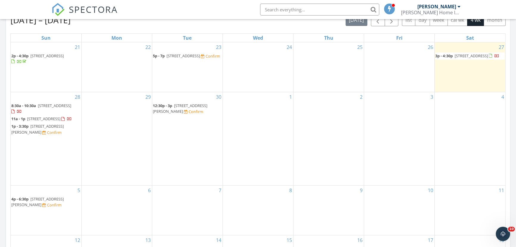
click at [192, 56] on span "10404 W 35th St S, Wichita 67215" at bounding box center [183, 55] width 33 height 5
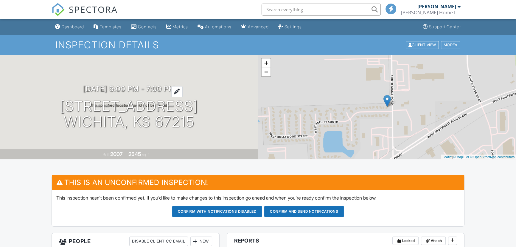
click at [138, 86] on h3 "09/23/2025 5:00 pm - 7:00 pm" at bounding box center [129, 89] width 92 height 8
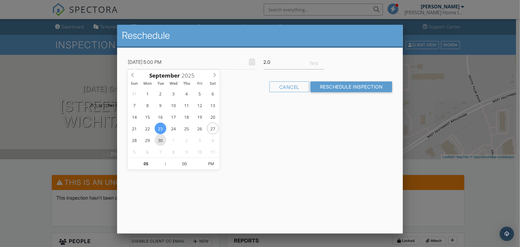
type input "[DATE] 5:00 PM"
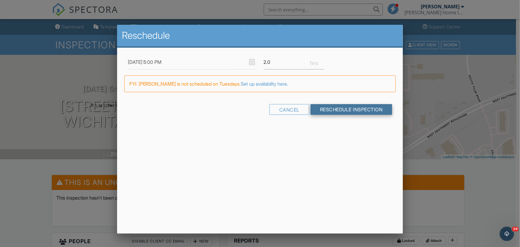
click at [348, 113] on input "Reschedule Inspection" at bounding box center [351, 109] width 82 height 11
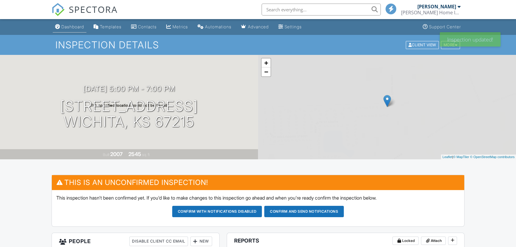
click at [66, 30] on link "Dashboard" at bounding box center [70, 26] width 34 height 11
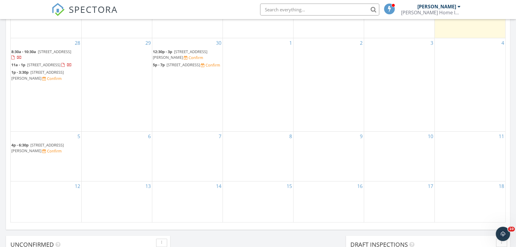
scroll to position [189, 0]
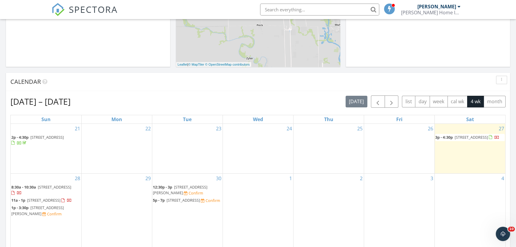
click at [42, 215] on div "Confirm" at bounding box center [51, 214] width 19 height 6
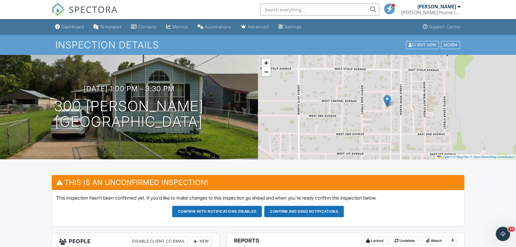
scroll to position [81, 0]
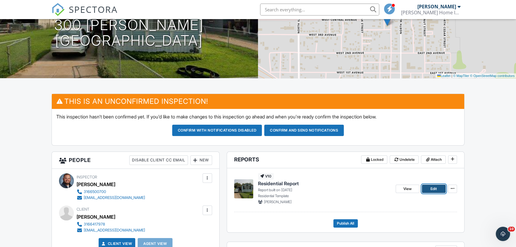
click at [427, 186] on link "Edit" at bounding box center [434, 188] width 24 height 8
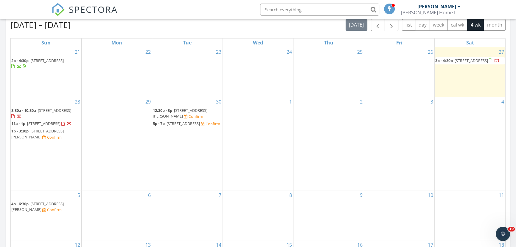
scroll to position [217, 0]
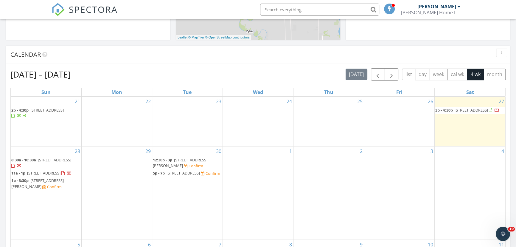
click at [494, 113] on div at bounding box center [496, 110] width 5 height 5
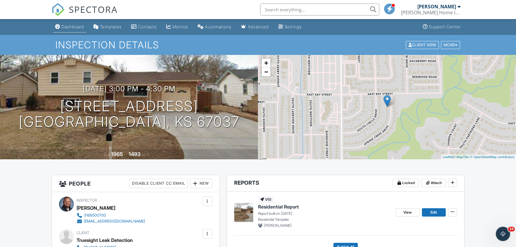
click at [60, 30] on link "Dashboard" at bounding box center [70, 26] width 34 height 11
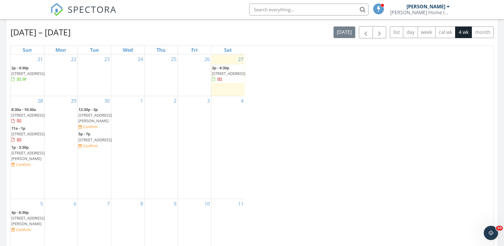
scroll to position [551, 512]
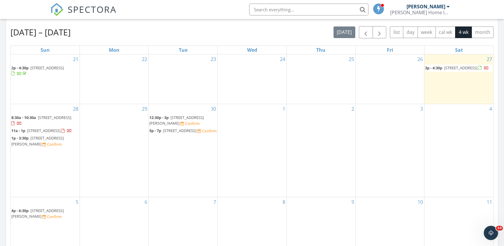
click at [29, 145] on span "[STREET_ADDRESS][PERSON_NAME]" at bounding box center [37, 141] width 52 height 11
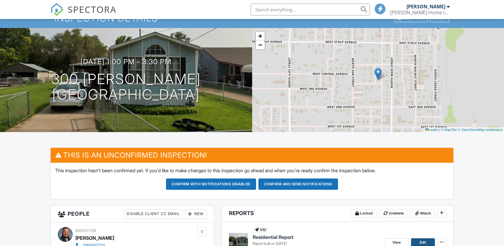
scroll to position [108, 0]
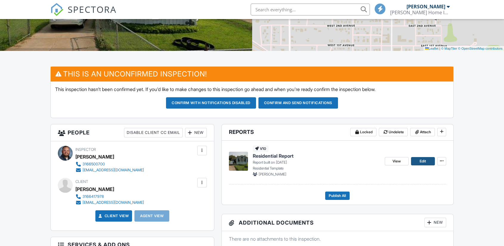
drag, startPoint x: 416, startPoint y: 161, endPoint x: 412, endPoint y: 165, distance: 5.5
click at [433, 161] on link "Edit" at bounding box center [423, 161] width 24 height 8
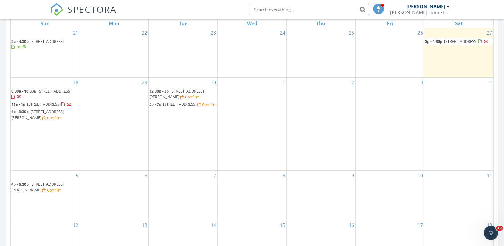
click at [50, 118] on span "[STREET_ADDRESS][PERSON_NAME]" at bounding box center [37, 114] width 52 height 11
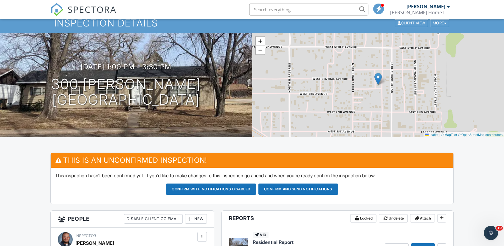
scroll to position [54, 0]
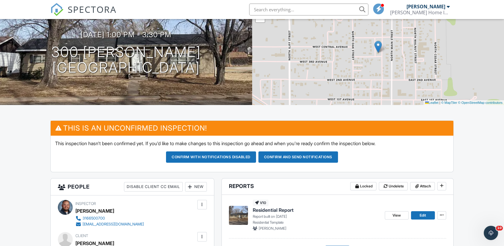
click at [296, 155] on button "Confirm and send notifications" at bounding box center [298, 157] width 80 height 11
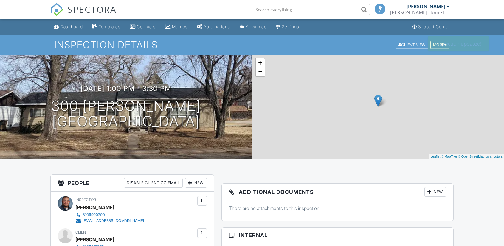
click at [63, 24] on link "Dashboard" at bounding box center [69, 26] width 34 height 11
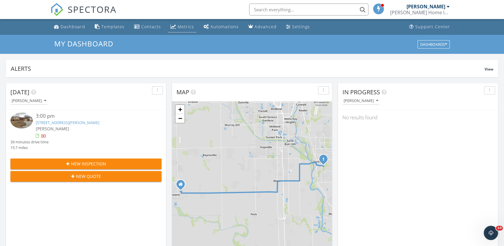
click at [185, 28] on div "Metrics" at bounding box center [186, 27] width 16 height 6
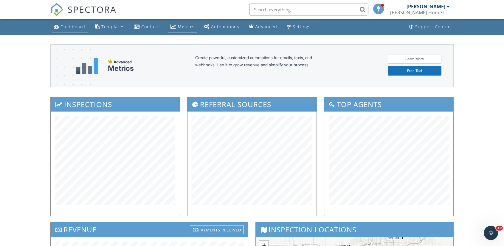
click at [63, 29] on div "Dashboard" at bounding box center [72, 27] width 25 height 6
